Goal: Task Accomplishment & Management: Complete application form

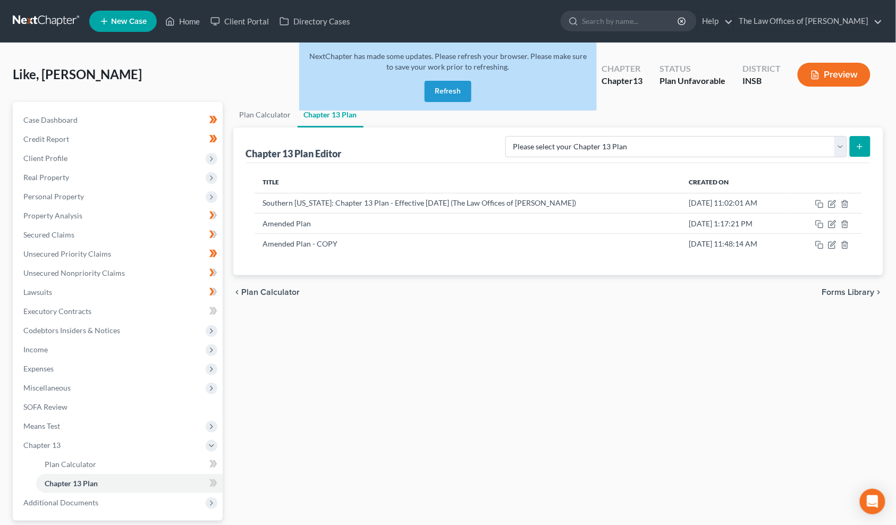
drag, startPoint x: 453, startPoint y: 84, endPoint x: 448, endPoint y: 86, distance: 5.5
click at [453, 84] on button "Refresh" at bounding box center [448, 91] width 47 height 21
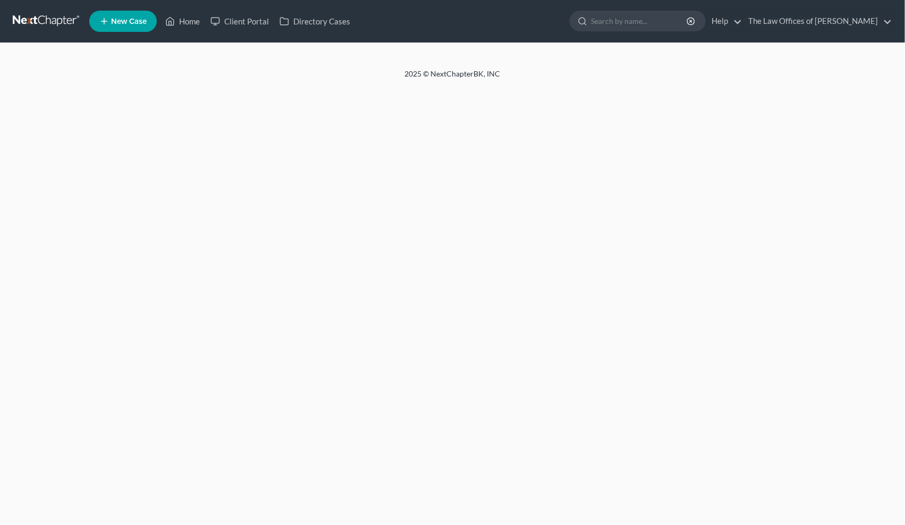
click at [46, 15] on link at bounding box center [47, 21] width 68 height 19
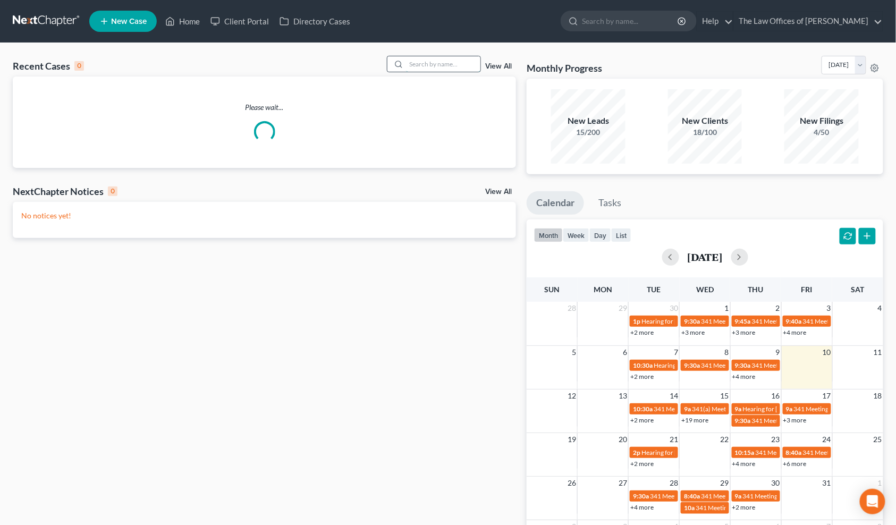
click at [433, 65] on input "search" at bounding box center [443, 63] width 74 height 15
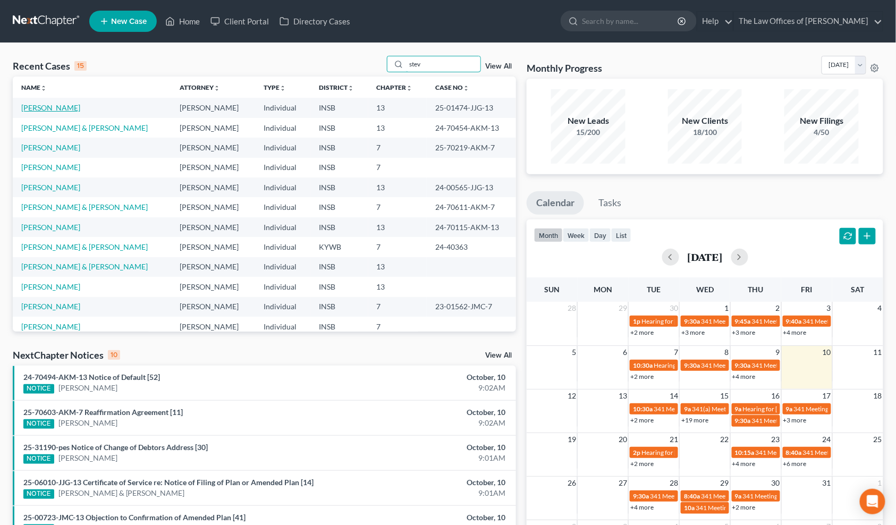
type input "stev"
click at [60, 110] on link "[PERSON_NAME]" at bounding box center [50, 107] width 59 height 9
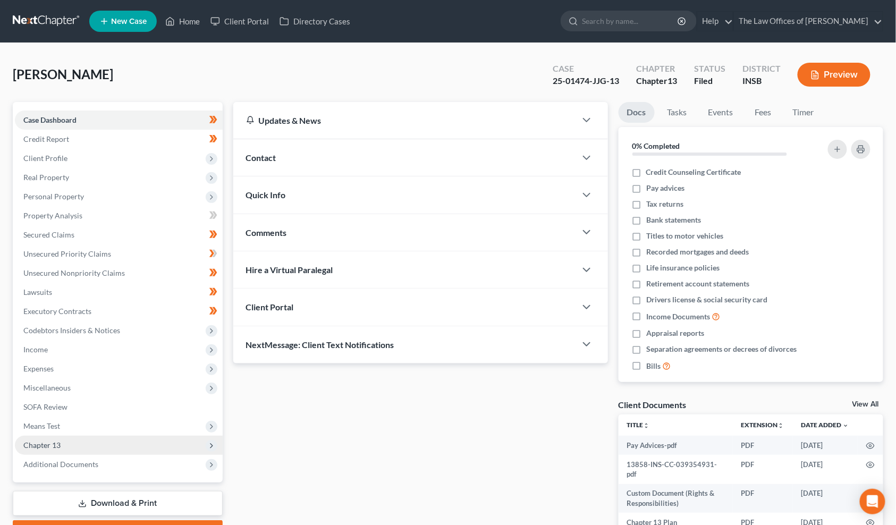
scroll to position [39, 0]
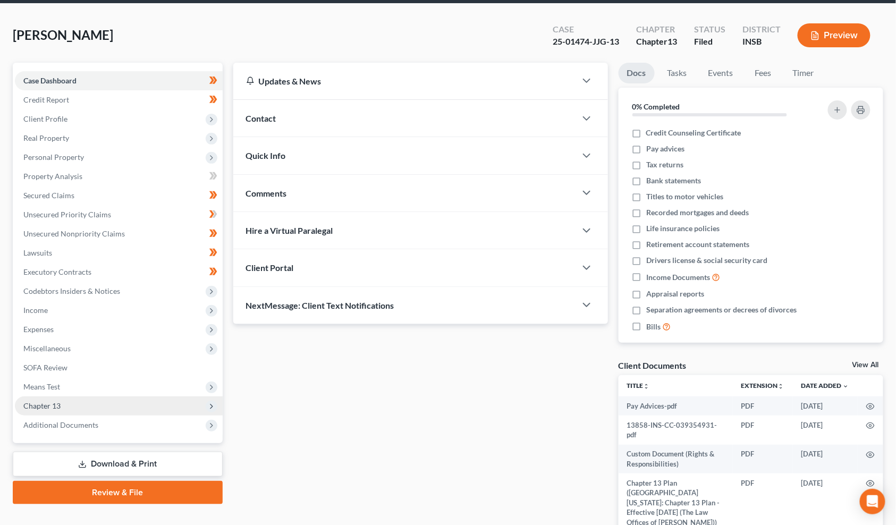
click at [74, 408] on span "Chapter 13" at bounding box center [119, 406] width 208 height 19
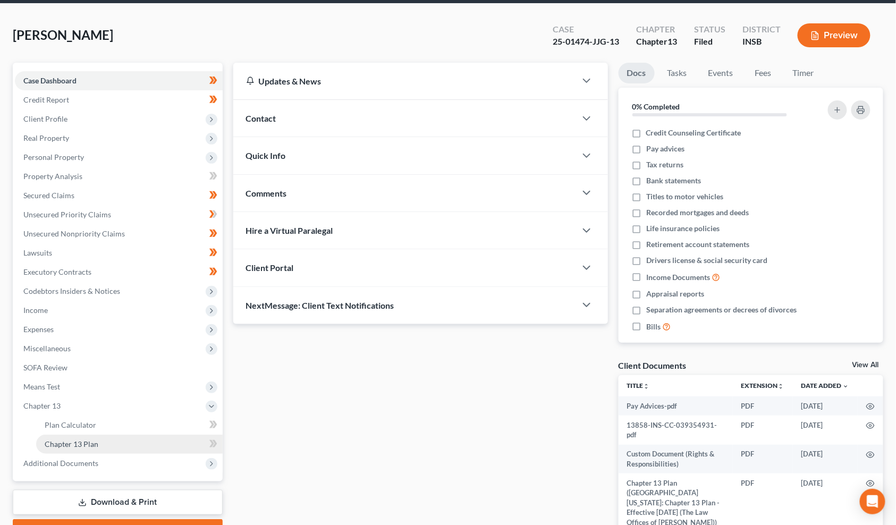
click at [74, 436] on link "Chapter 13 Plan" at bounding box center [129, 444] width 187 height 19
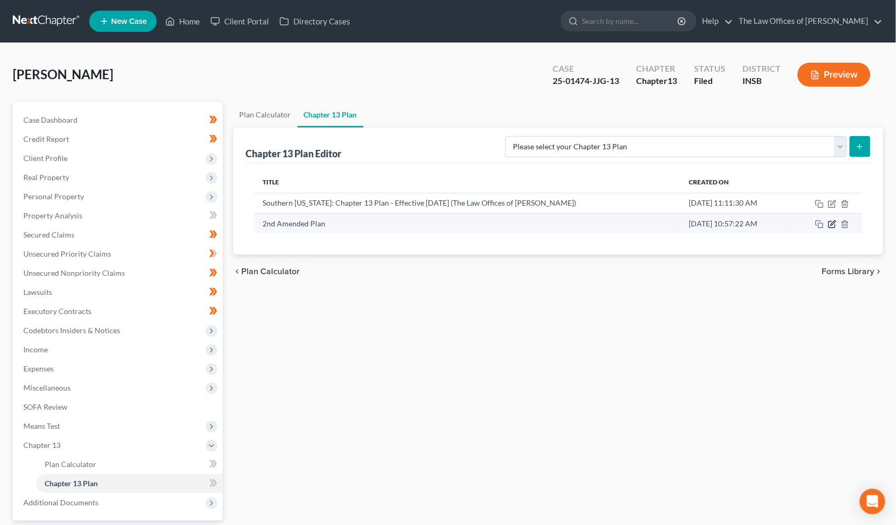
click at [833, 222] on icon "button" at bounding box center [833, 223] width 5 height 5
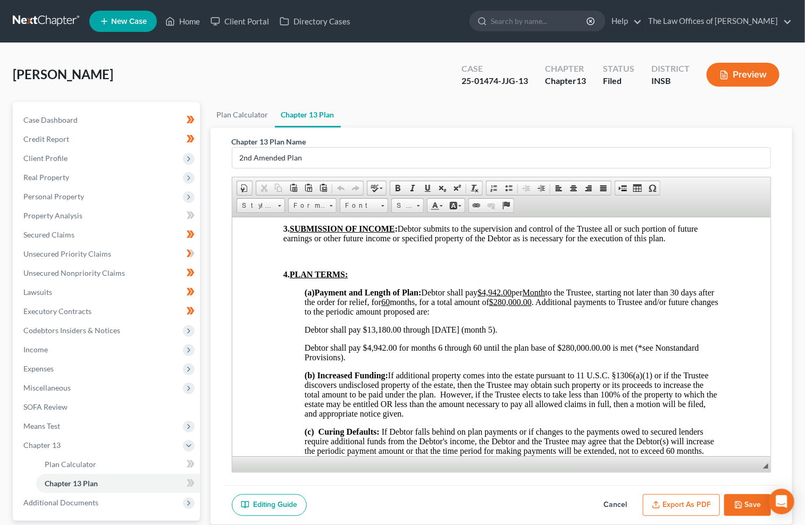
click at [45, 20] on link at bounding box center [47, 21] width 68 height 19
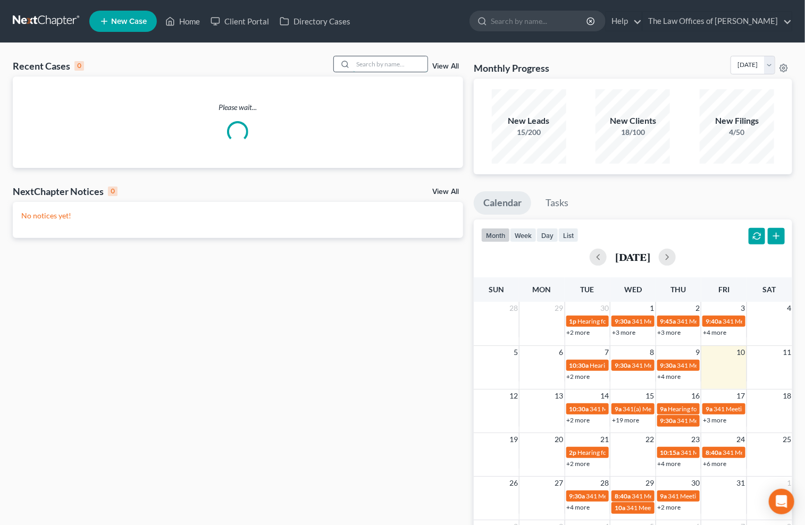
click at [361, 66] on input "search" at bounding box center [390, 63] width 74 height 15
type input "l"
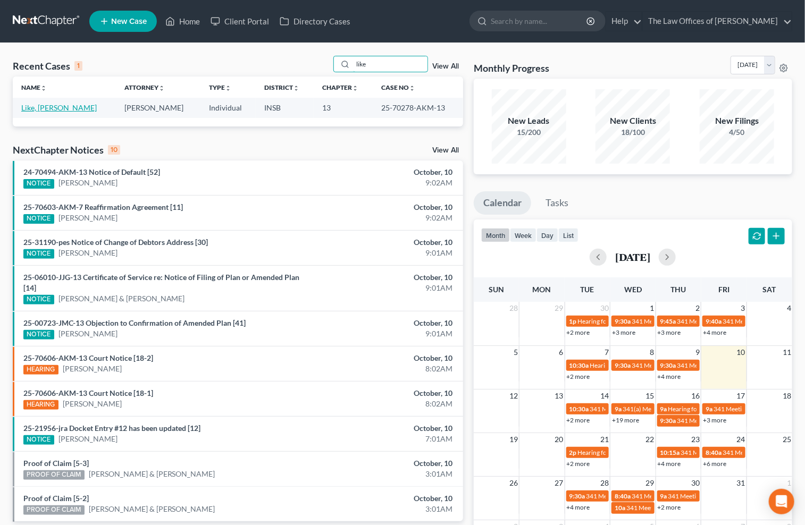
type input "like"
click at [24, 106] on link "Like, [PERSON_NAME]" at bounding box center [58, 107] width 75 height 9
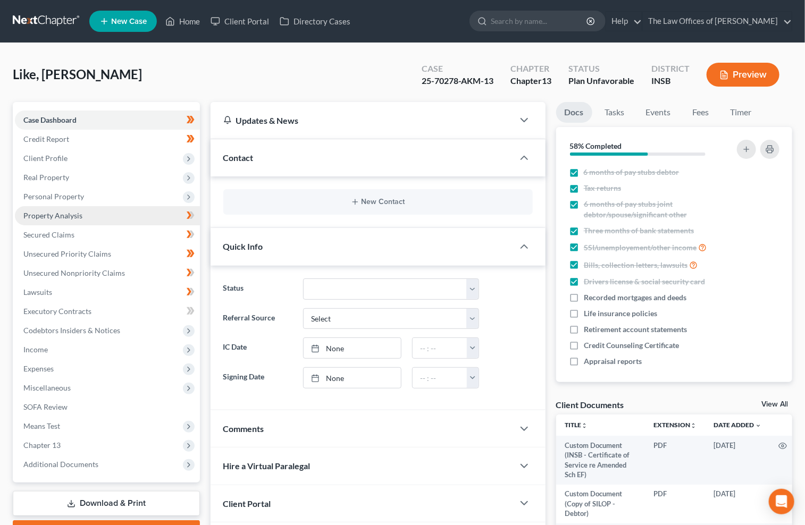
click at [53, 216] on span "Property Analysis" at bounding box center [52, 215] width 59 height 9
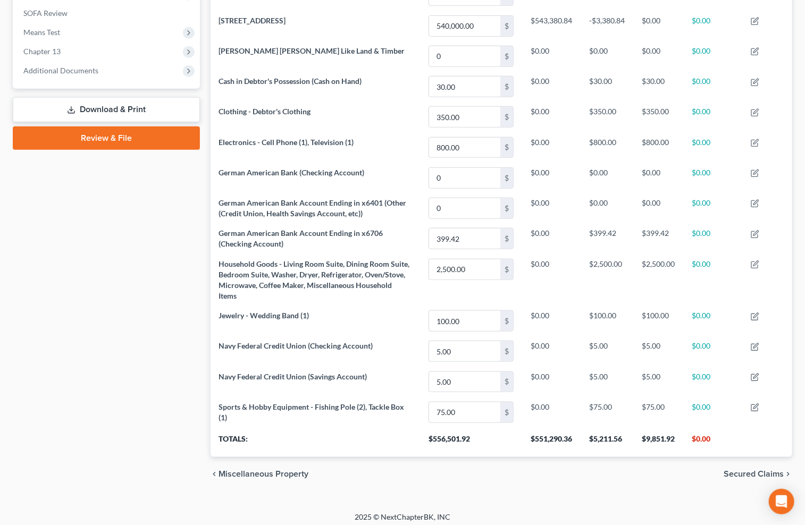
scroll to position [275, 0]
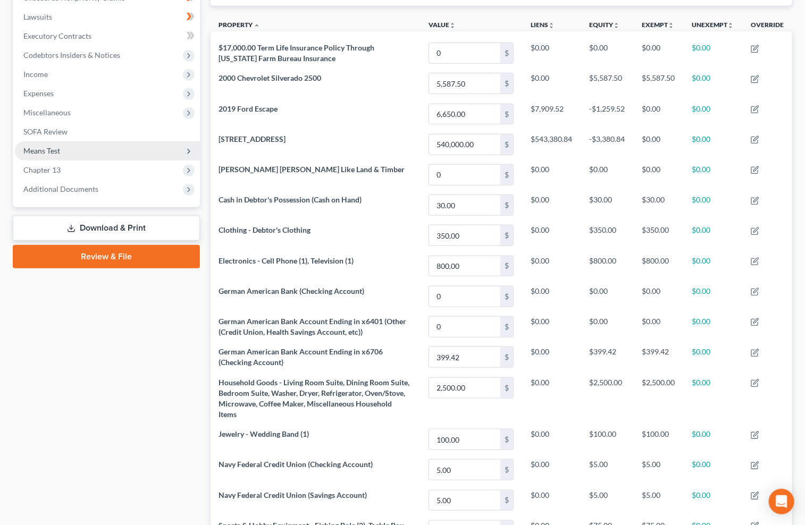
click at [52, 148] on span "Means Test" at bounding box center [41, 150] width 37 height 9
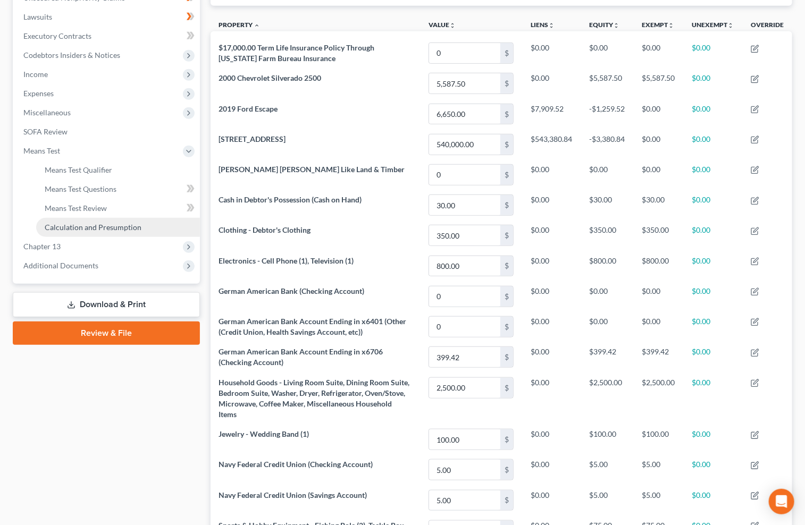
click at [80, 223] on span "Calculation and Presumption" at bounding box center [93, 227] width 97 height 9
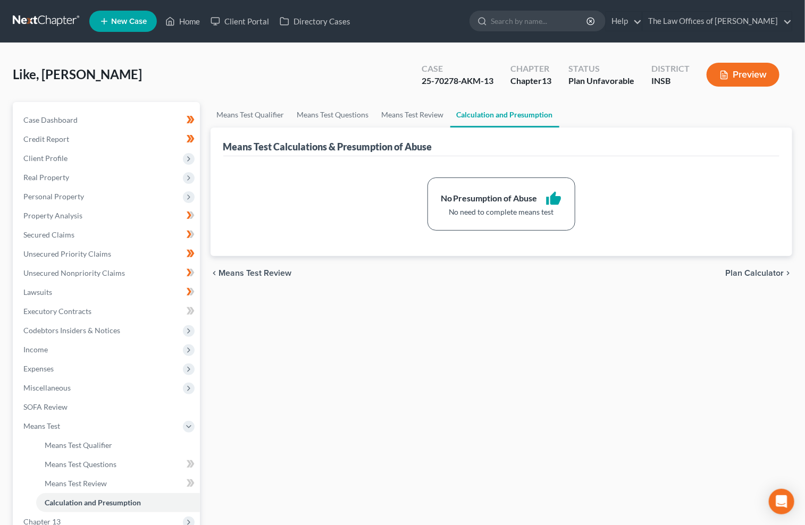
click at [302, 367] on div "Means Test Qualifier Means Test Questions Means Test Review Calculation and Pre…" at bounding box center [501, 361] width 593 height 518
click at [50, 364] on span "Expenses" at bounding box center [38, 368] width 30 height 9
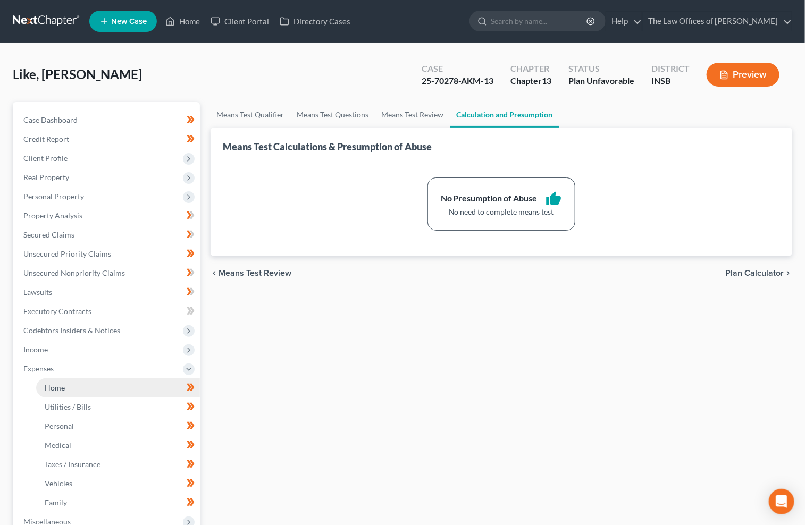
click at [65, 386] on link "Home" at bounding box center [118, 387] width 164 height 19
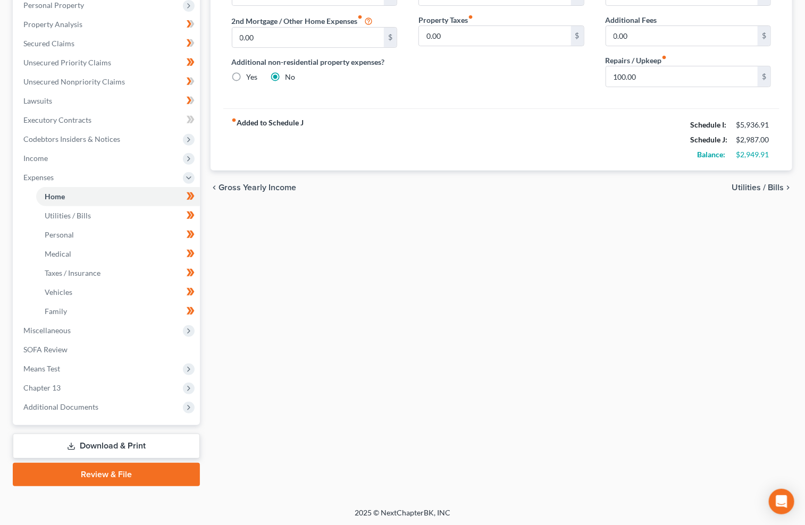
scroll to position [73, 0]
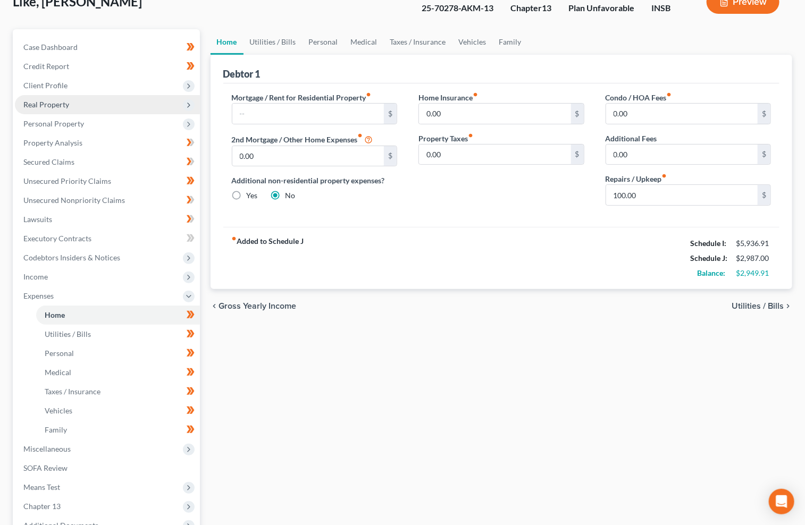
click at [71, 106] on span "Real Property" at bounding box center [107, 104] width 185 height 19
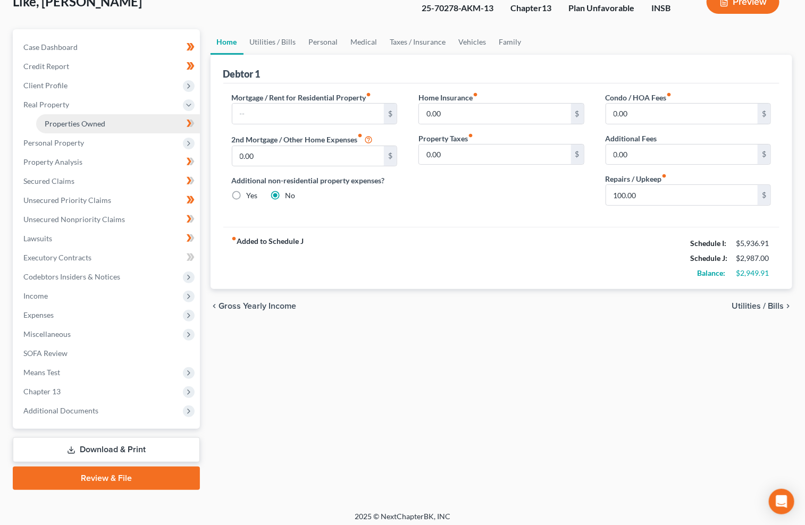
click at [72, 122] on span "Properties Owned" at bounding box center [75, 123] width 61 height 9
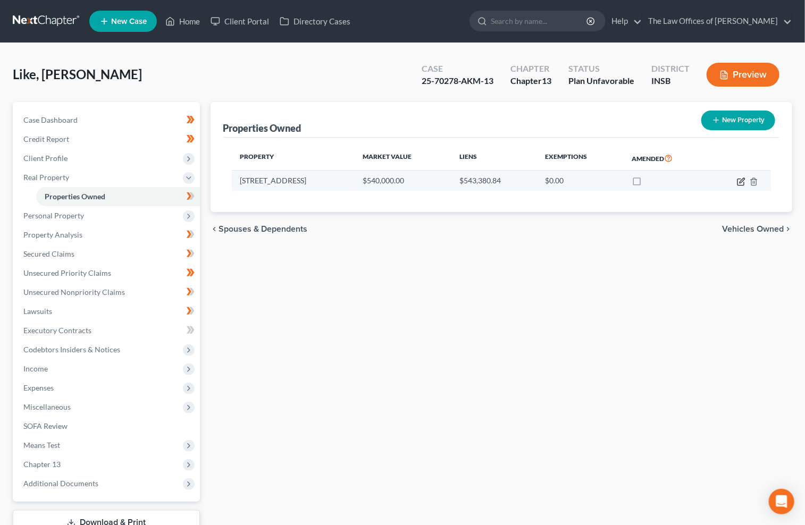
click at [740, 184] on icon "button" at bounding box center [741, 182] width 9 height 9
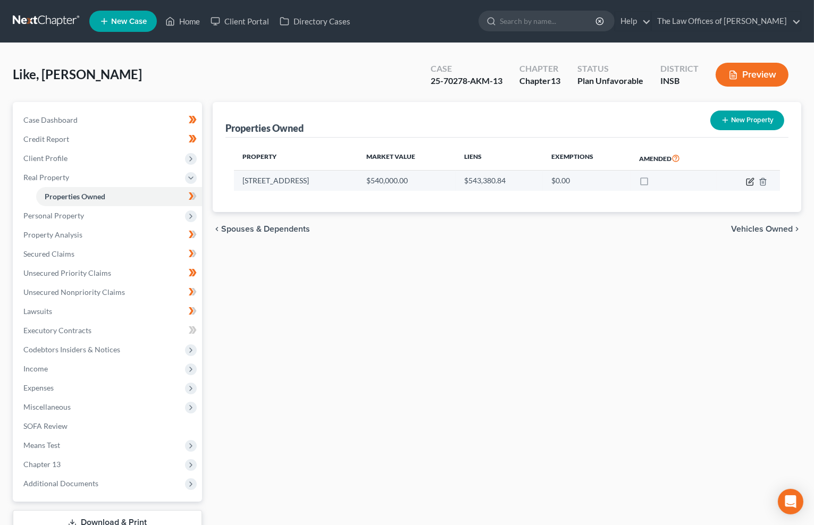
select select "15"
select select "0"
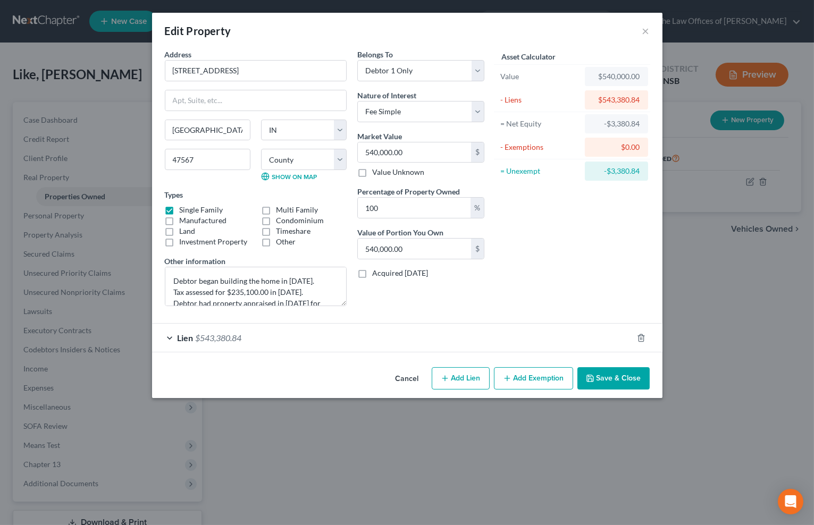
click at [474, 336] on div "Lien $543,380.84" at bounding box center [392, 338] width 481 height 28
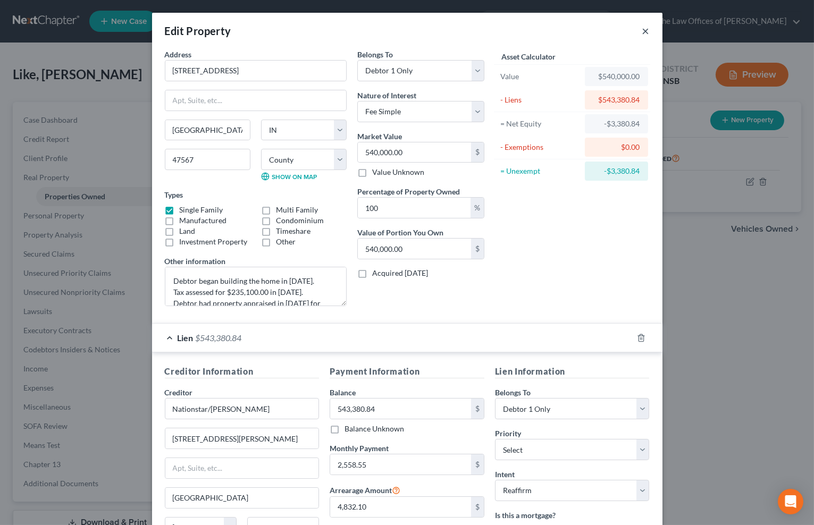
click at [644, 32] on button "×" at bounding box center [645, 30] width 7 height 13
